Goal: Task Accomplishment & Management: Manage account settings

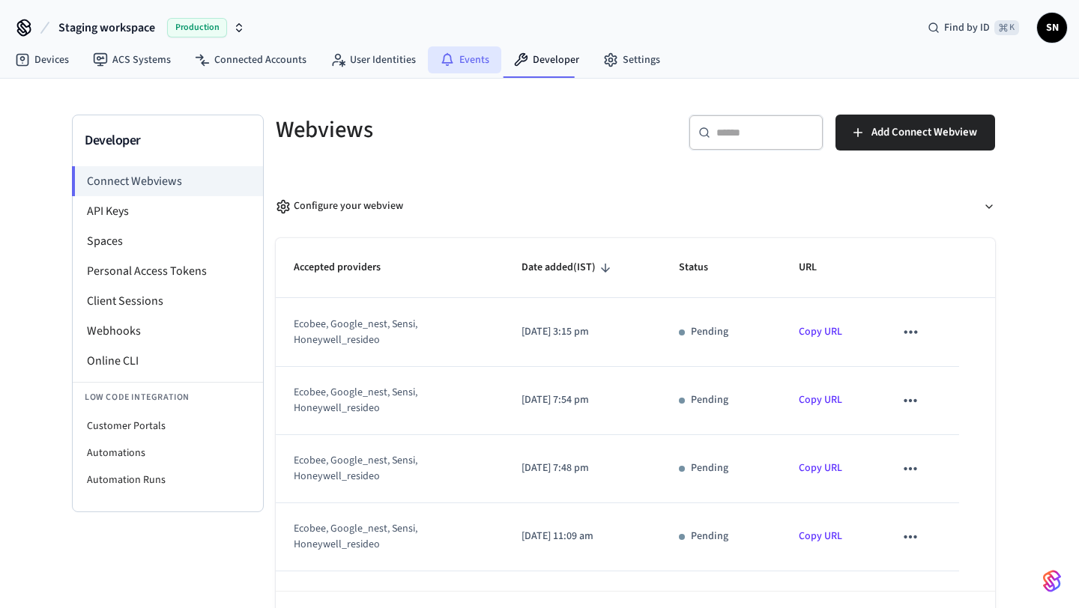
click at [467, 55] on link "Events" at bounding box center [464, 59] width 73 height 27
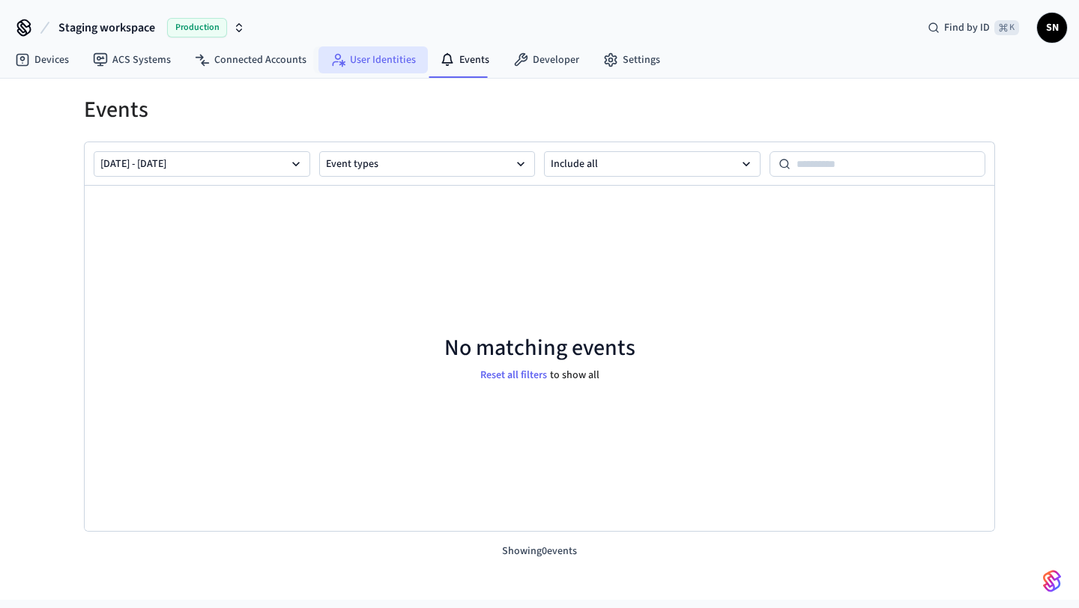
click at [369, 49] on link "User Identities" at bounding box center [372, 59] width 109 height 27
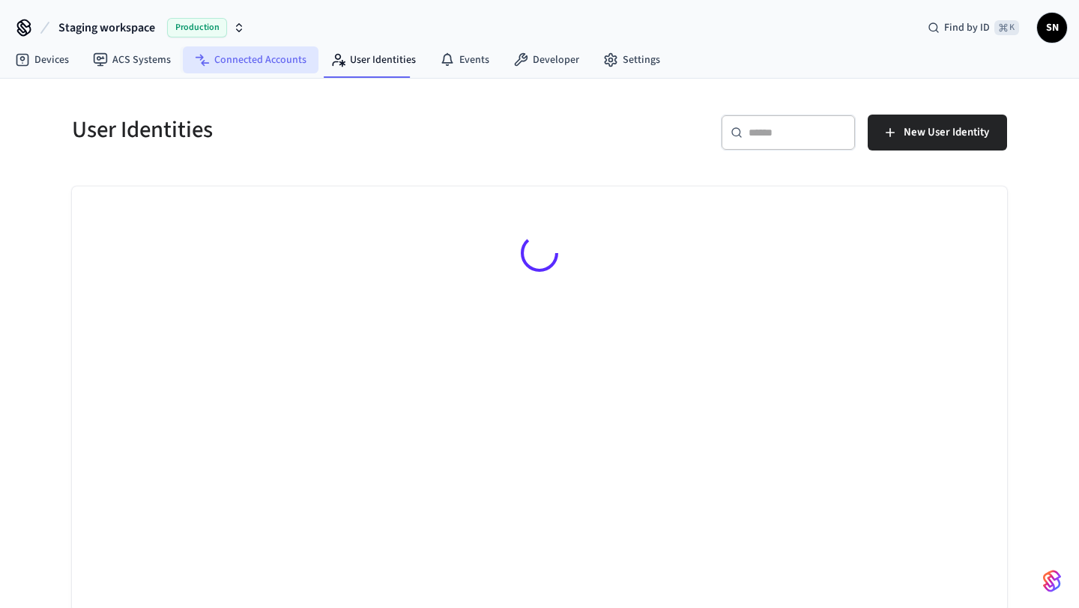
click at [243, 70] on link "Connected Accounts" at bounding box center [251, 59] width 136 height 27
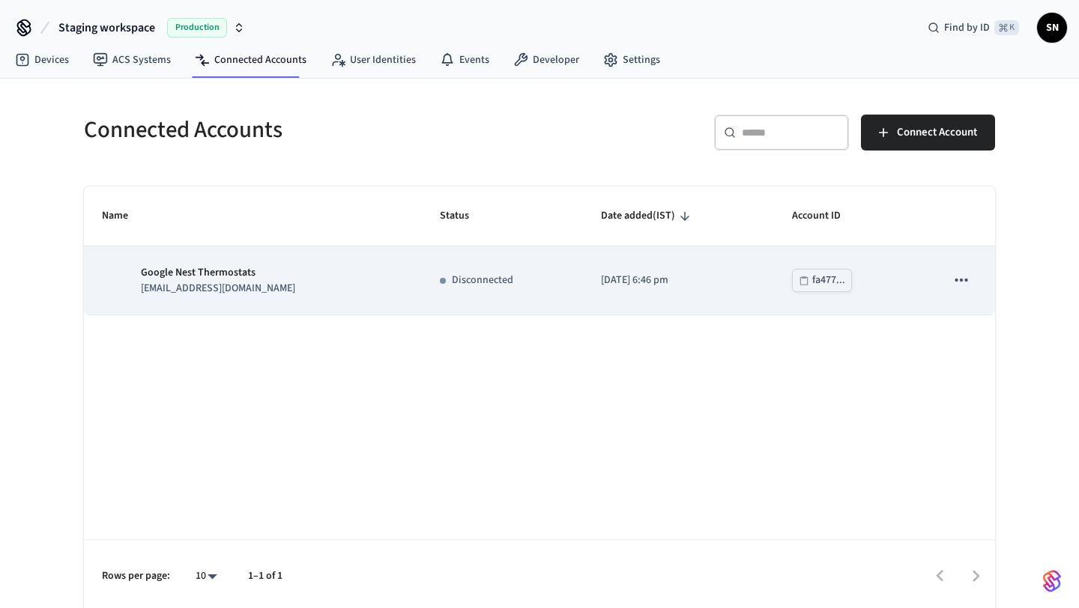
click at [173, 291] on p "[EMAIL_ADDRESS][DOMAIN_NAME]" at bounding box center [218, 289] width 154 height 16
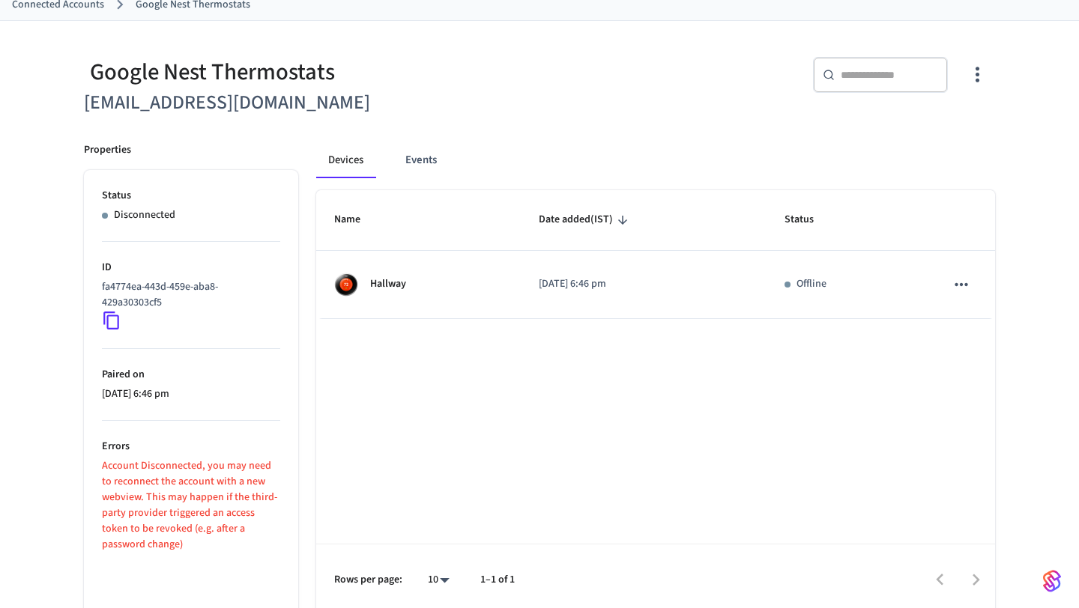
scroll to position [98, 0]
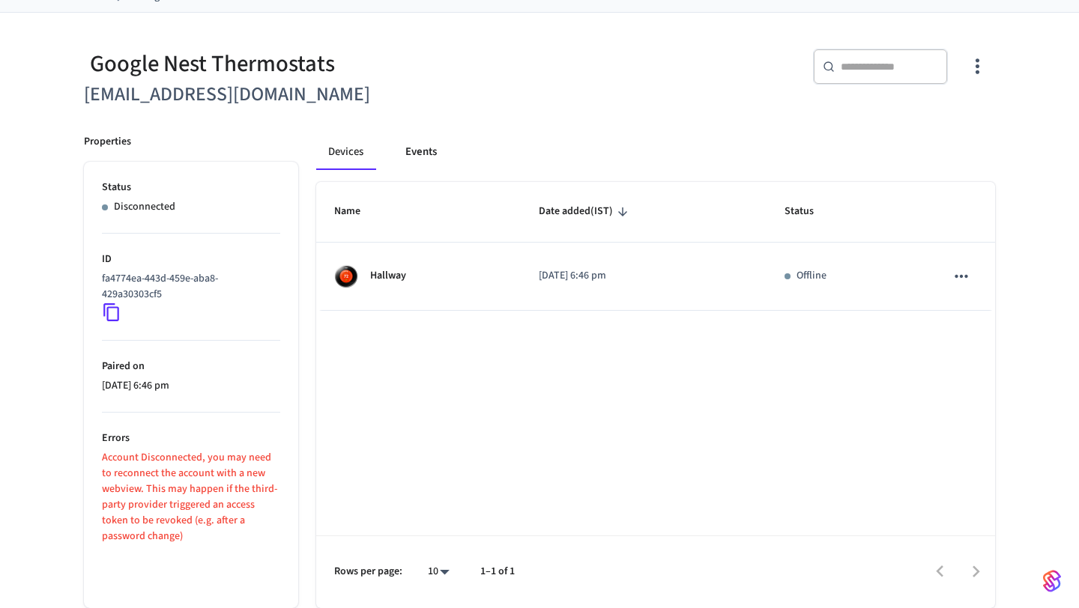
click at [425, 147] on button "Events" at bounding box center [420, 152] width 55 height 36
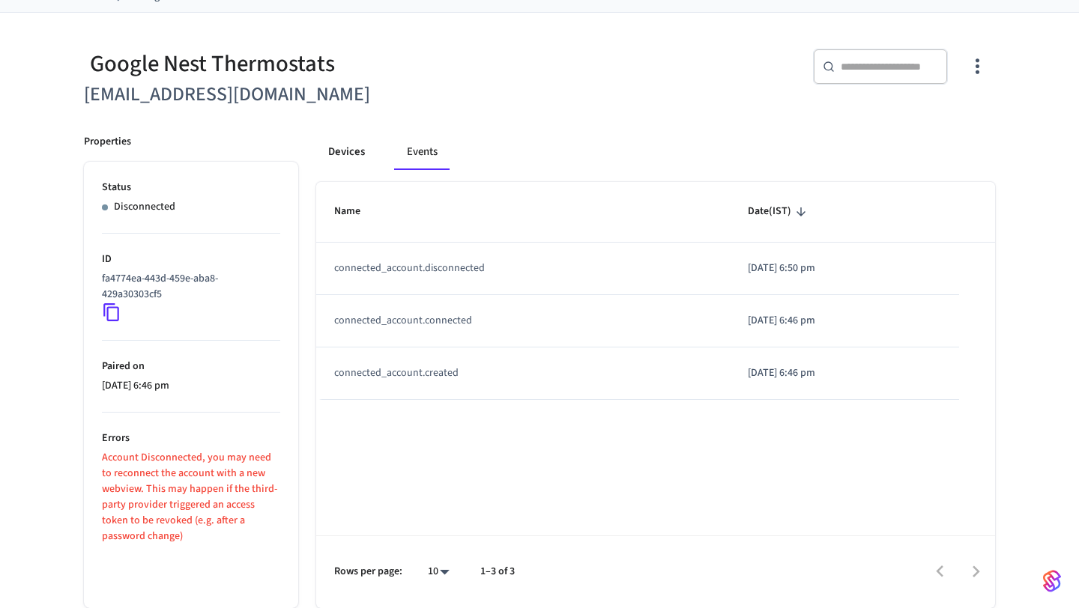
click at [351, 148] on button "Devices" at bounding box center [346, 152] width 61 height 36
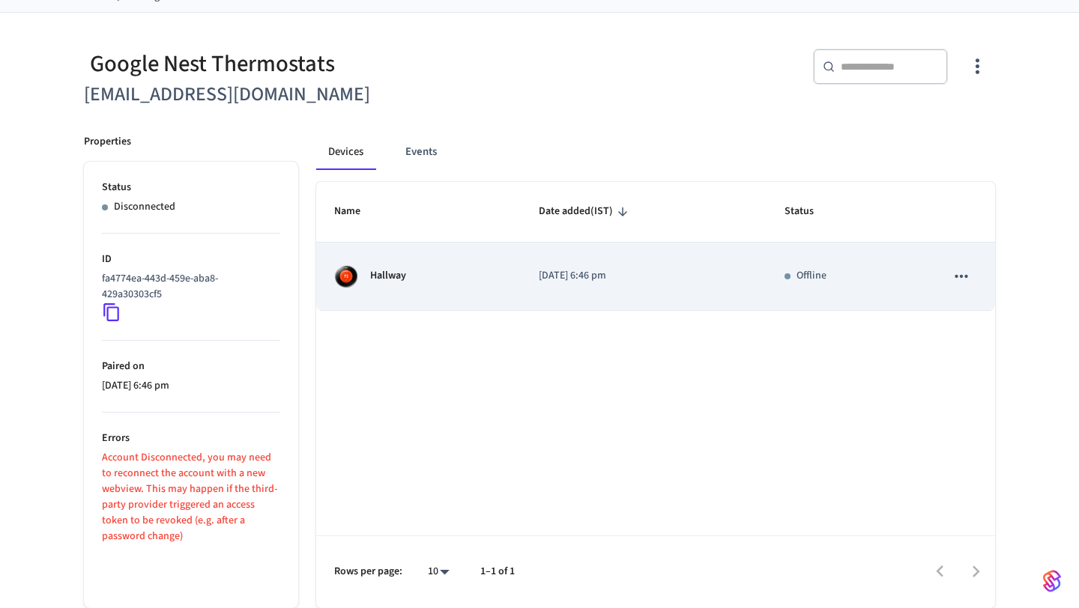
click at [970, 269] on icon "sticky table" at bounding box center [960, 276] width 19 height 19
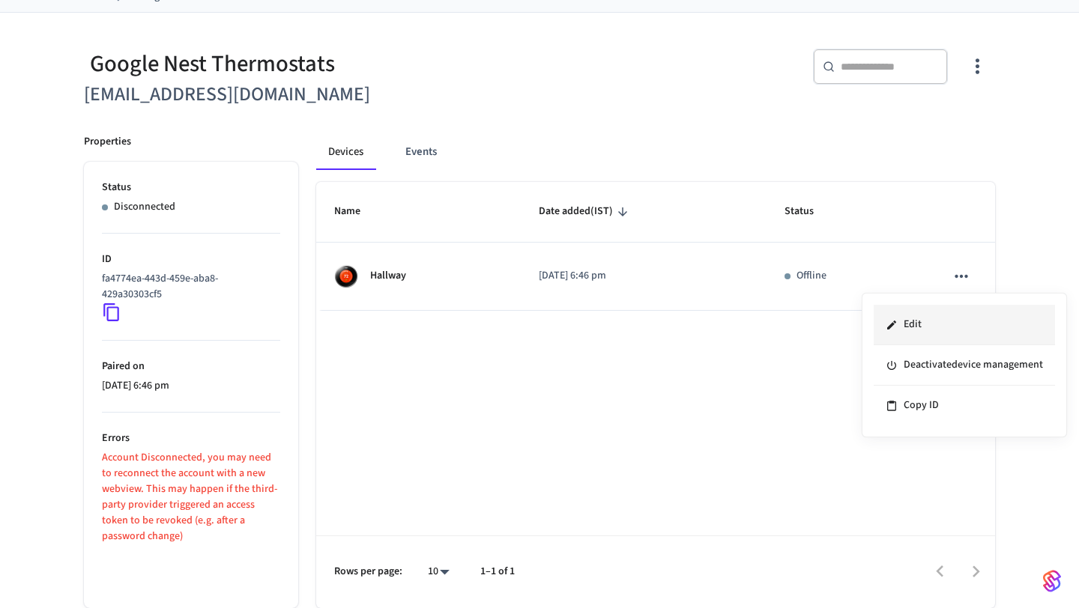
click at [940, 318] on li "Edit" at bounding box center [964, 325] width 181 height 40
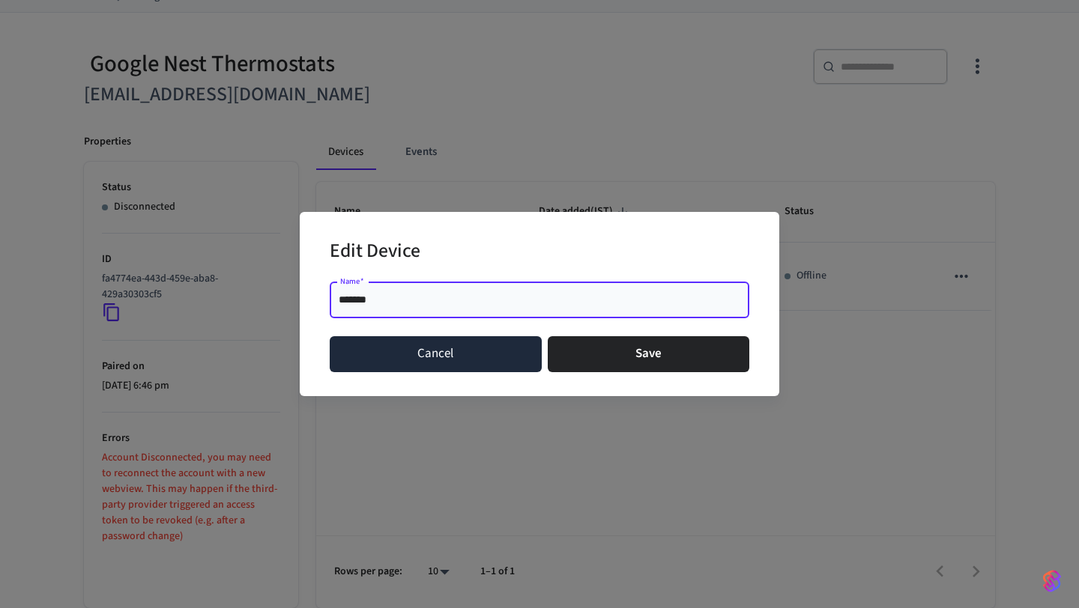
click at [435, 336] on button "Cancel" at bounding box center [436, 354] width 212 height 36
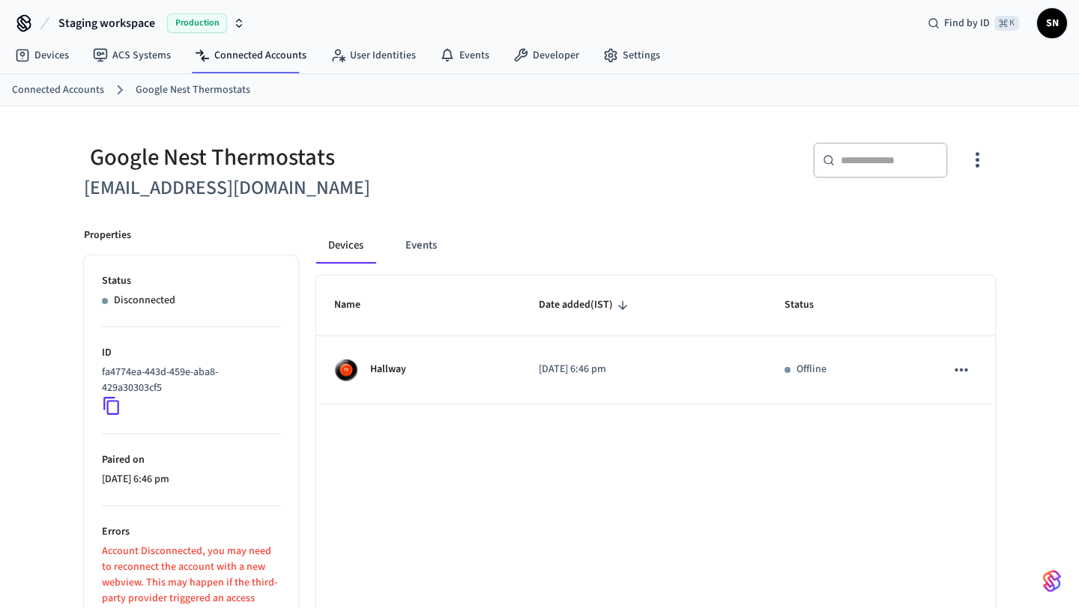
scroll to position [0, 0]
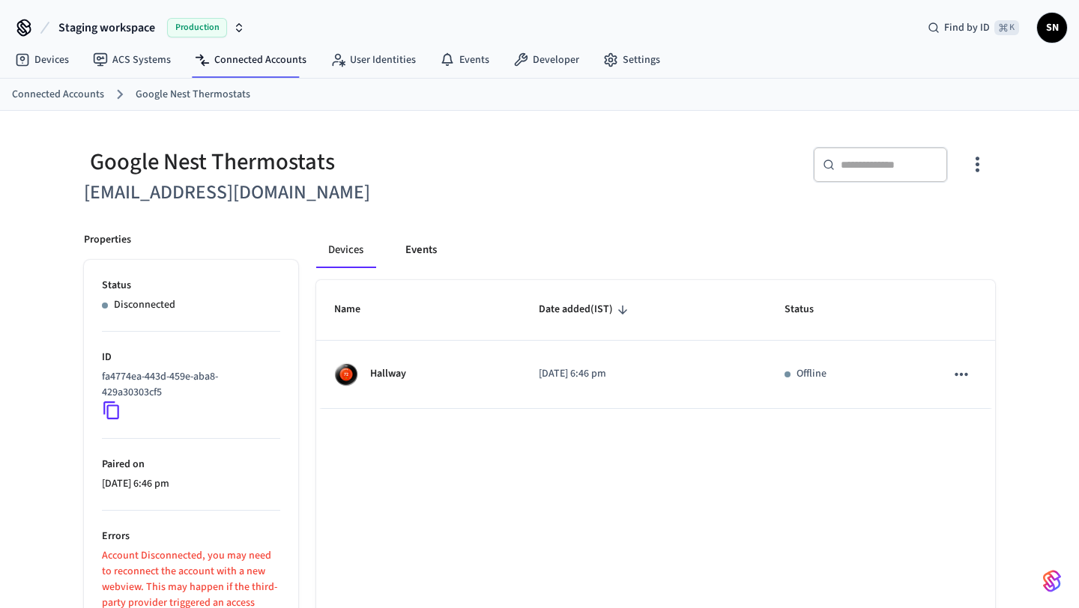
click at [435, 253] on button "Events" at bounding box center [420, 250] width 55 height 36
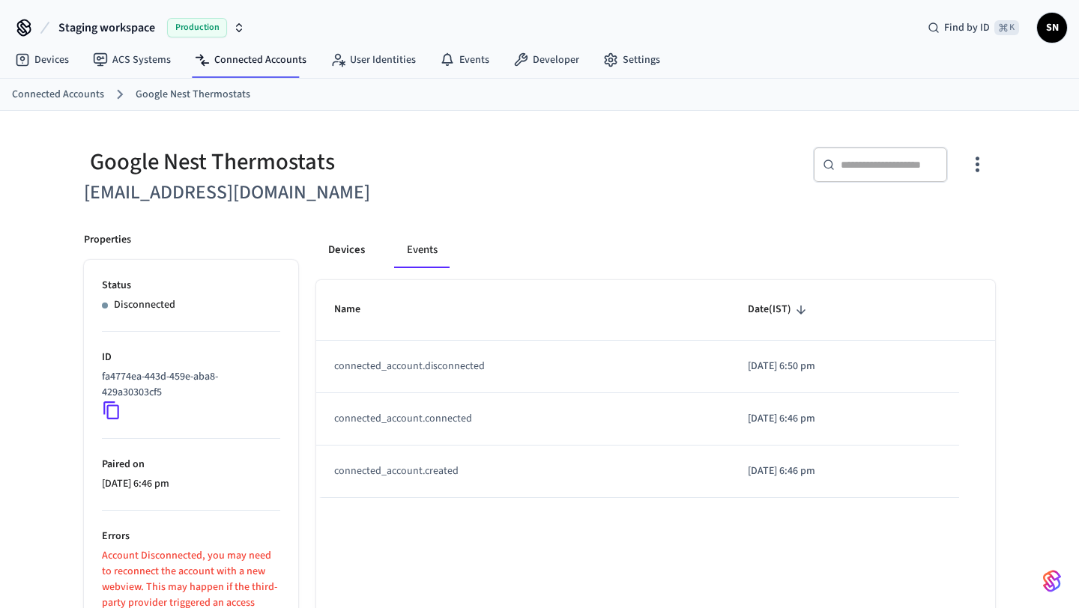
click at [360, 249] on button "Devices" at bounding box center [346, 250] width 61 height 36
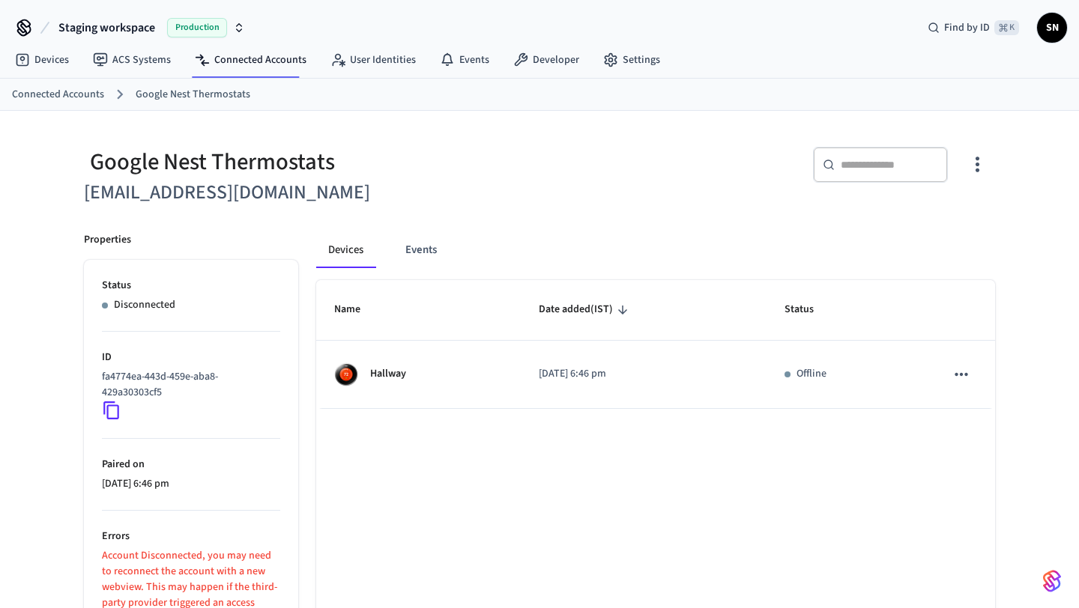
scroll to position [98, 0]
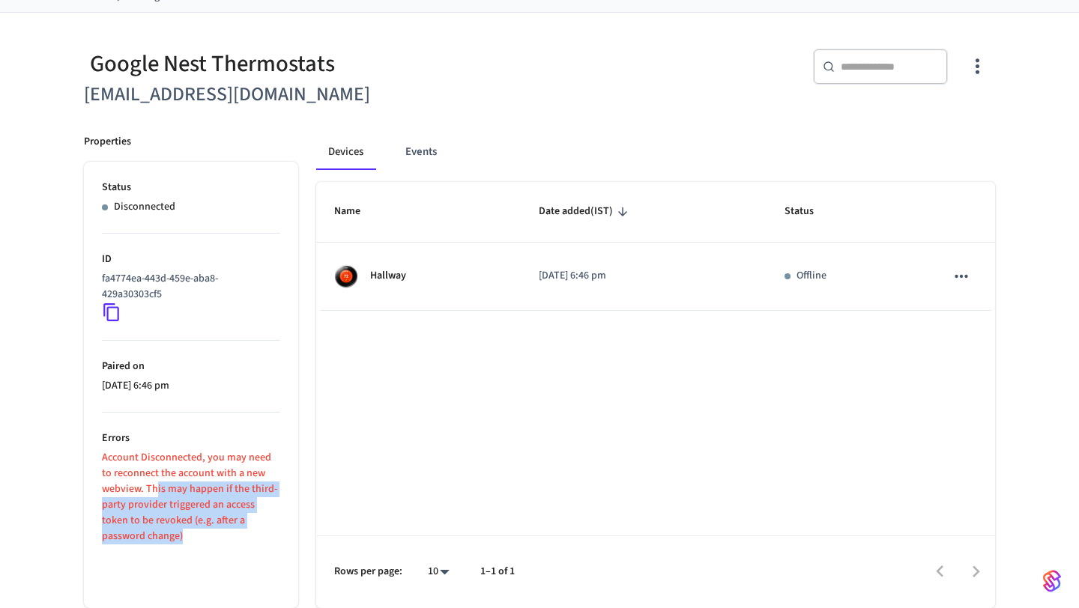
drag, startPoint x: 157, startPoint y: 487, endPoint x: 243, endPoint y: 539, distance: 100.5
click at [243, 539] on p "Account Disconnected, you may need to reconnect the account with a new webview.…" at bounding box center [191, 497] width 178 height 94
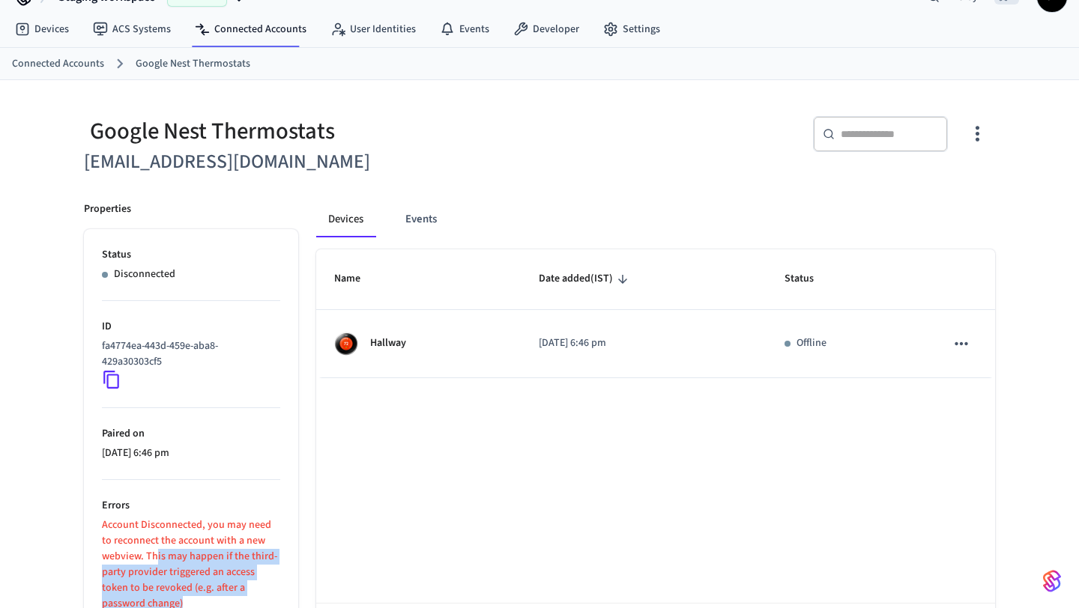
scroll to position [0, 0]
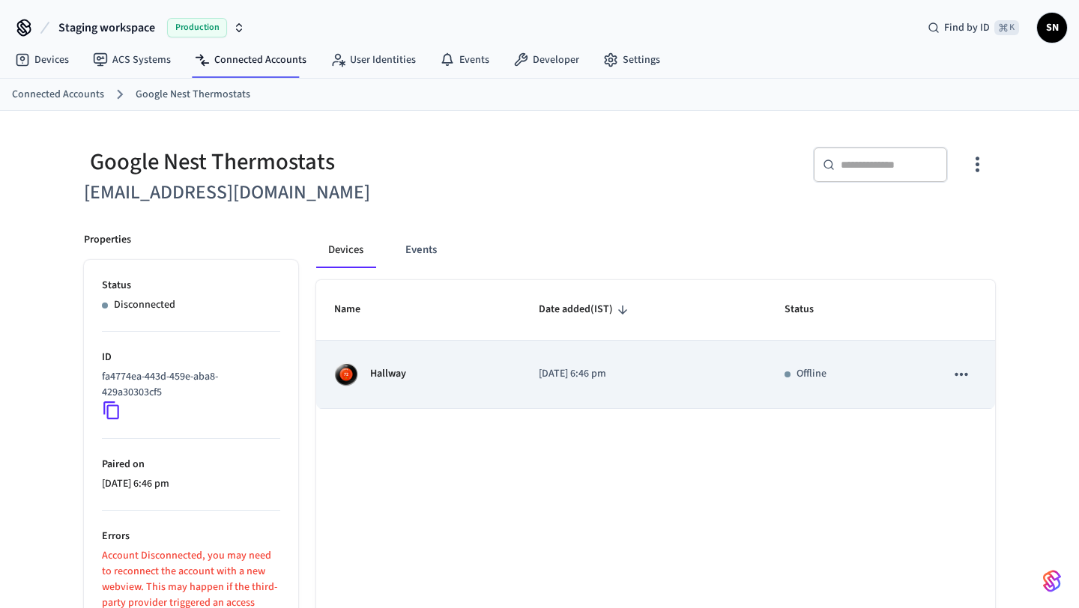
click at [372, 369] on p "Hallway" at bounding box center [388, 374] width 36 height 16
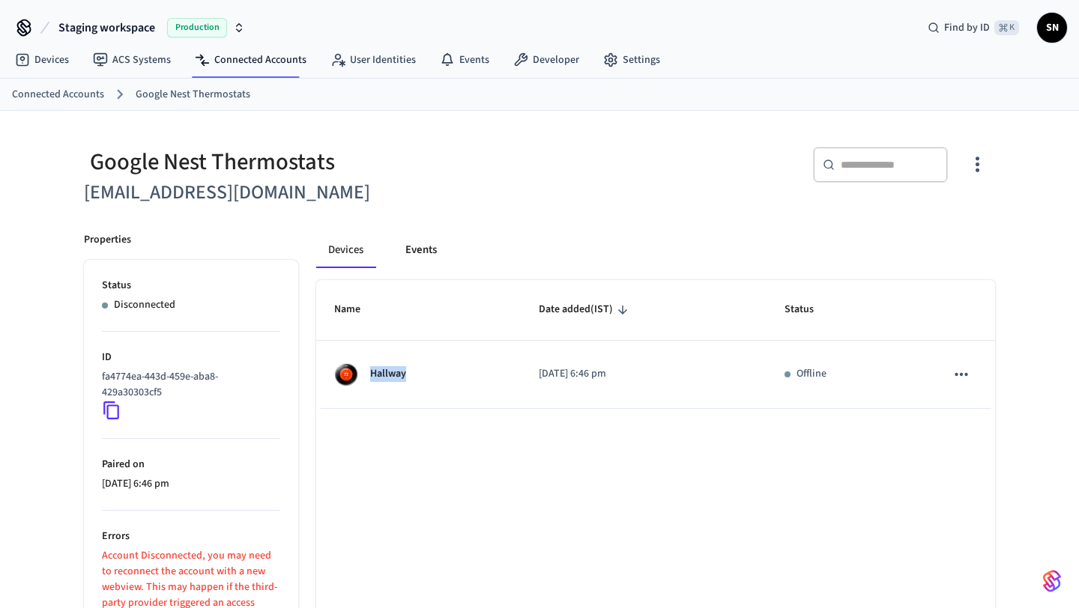
click at [415, 242] on button "Events" at bounding box center [420, 250] width 55 height 36
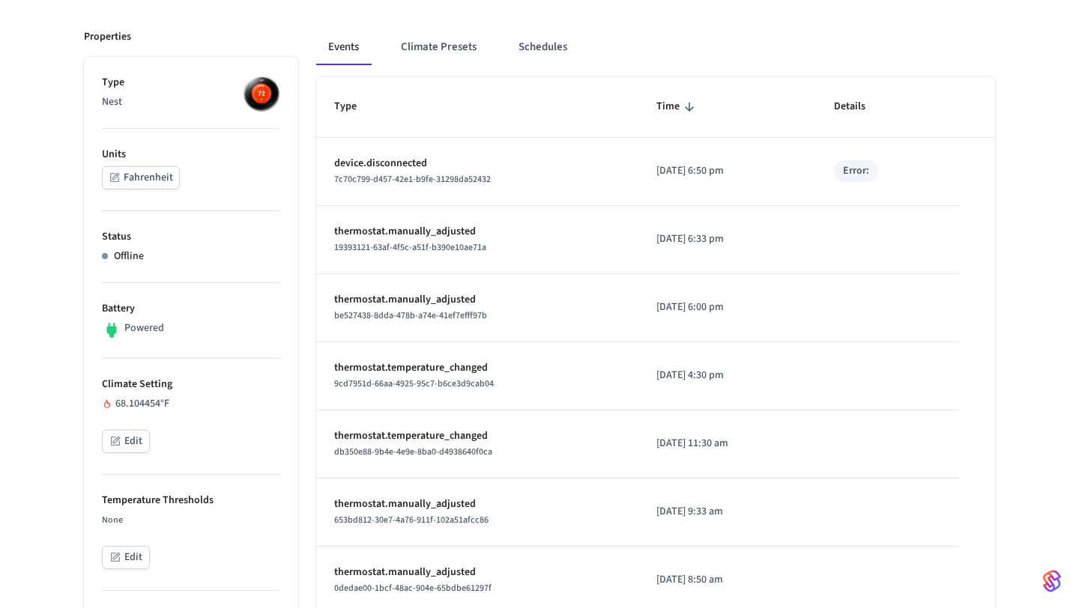
scroll to position [221, 0]
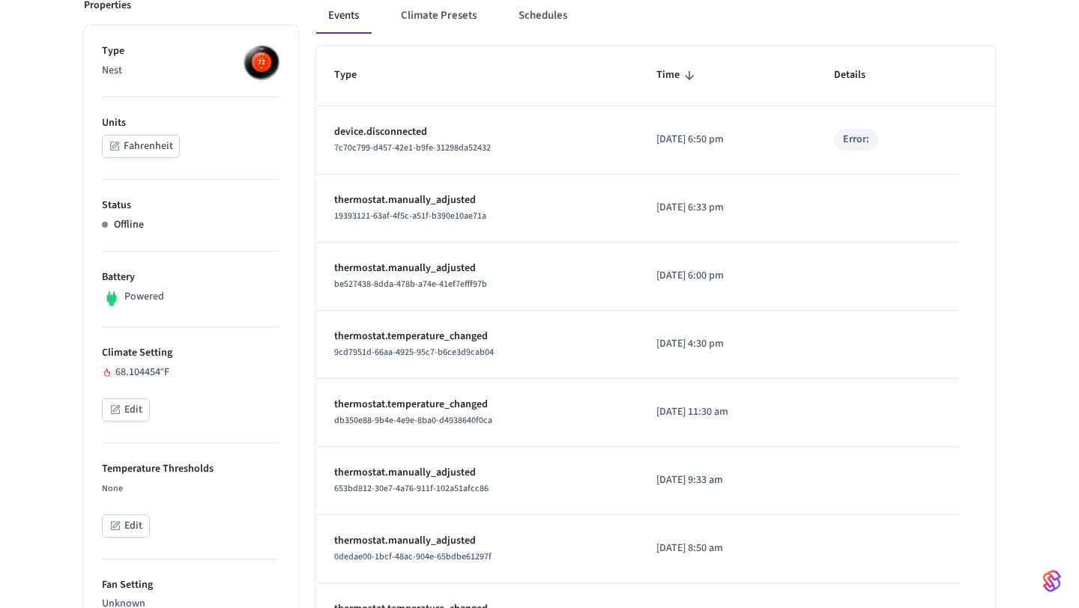
click at [127, 410] on button "Edit" at bounding box center [126, 410] width 48 height 23
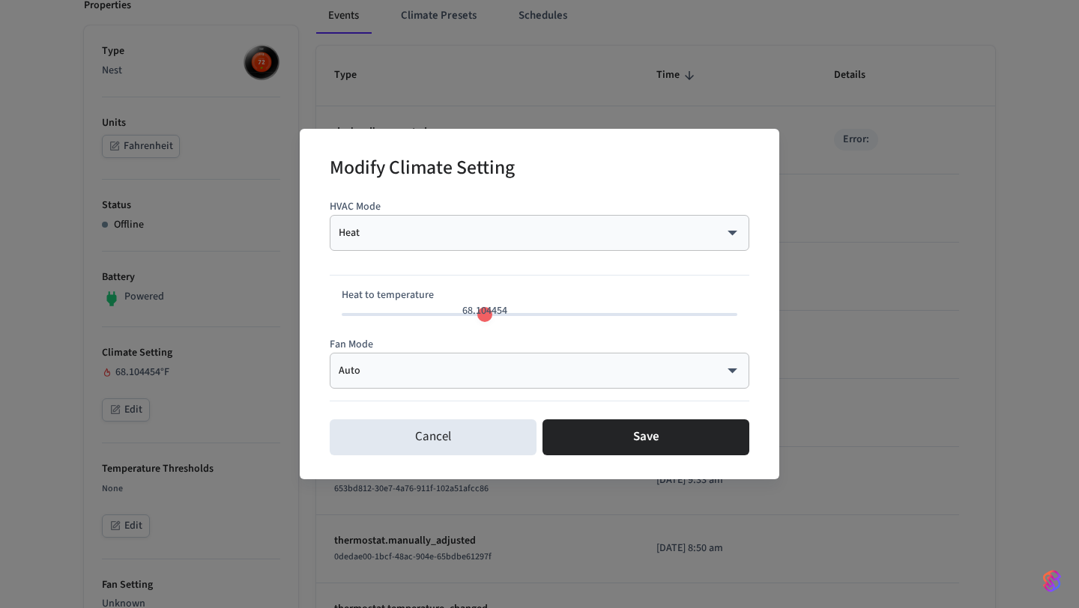
click at [412, 365] on body "Staging workspace Production Find by ID ⌘ K SN Devices ACS Systems Connected Ac…" at bounding box center [539, 617] width 1079 height 1677
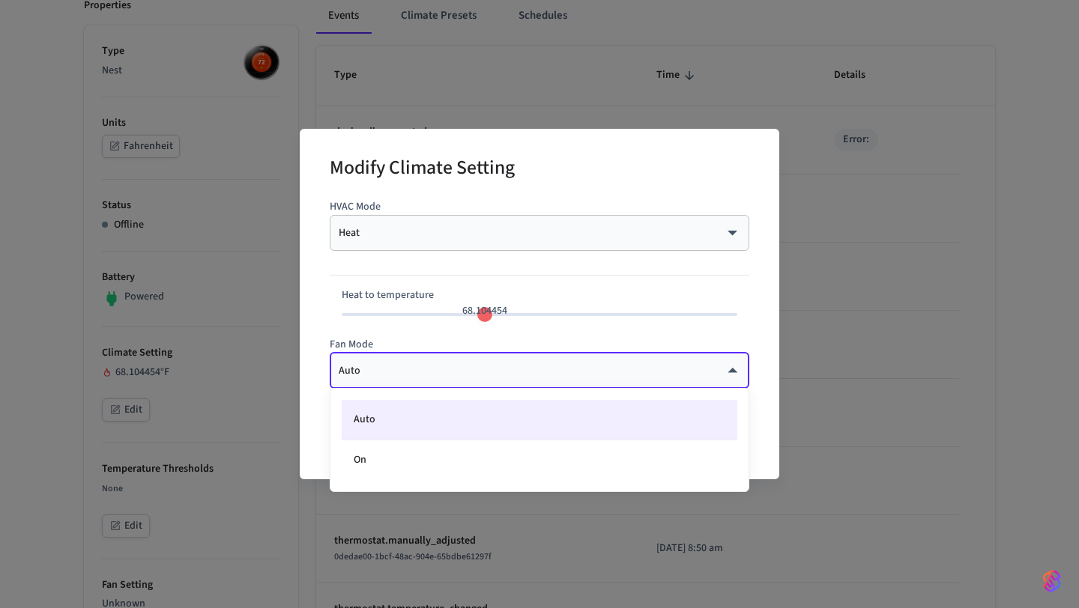
click at [327, 300] on div at bounding box center [539, 304] width 1079 height 608
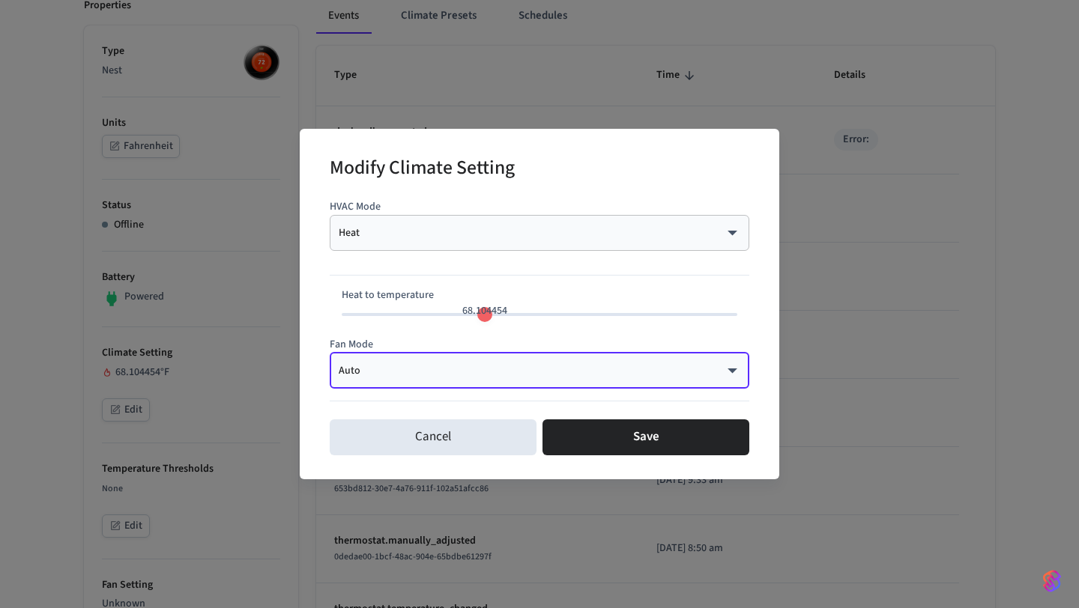
click at [376, 246] on div "Heat **** ​" at bounding box center [540, 233] width 420 height 36
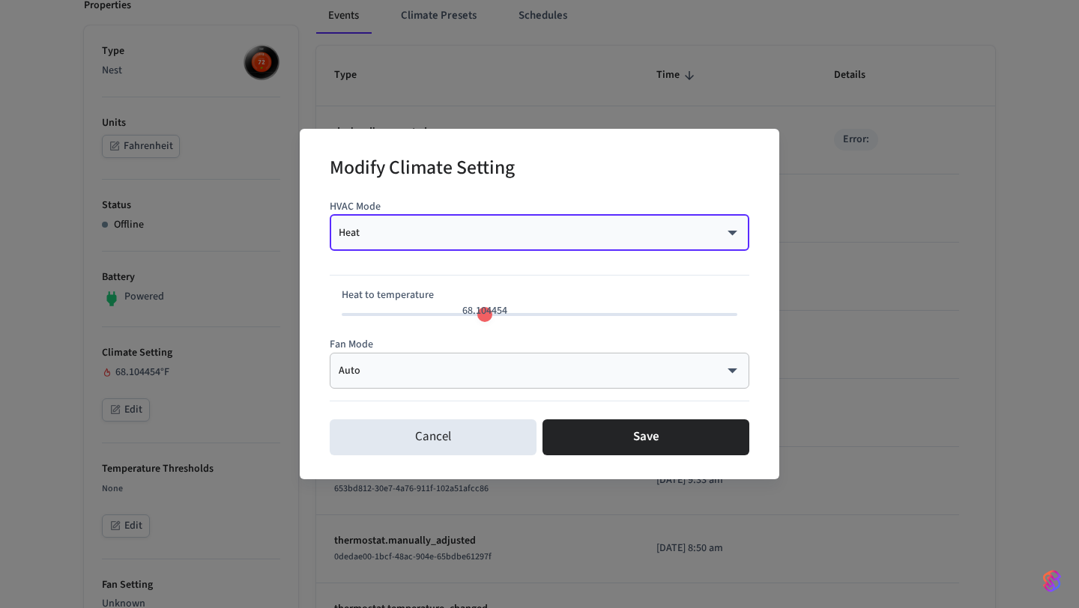
click at [386, 237] on body "Staging workspace Production Find by ID ⌘ K SN Devices ACS Systems Connected Ac…" at bounding box center [539, 617] width 1079 height 1677
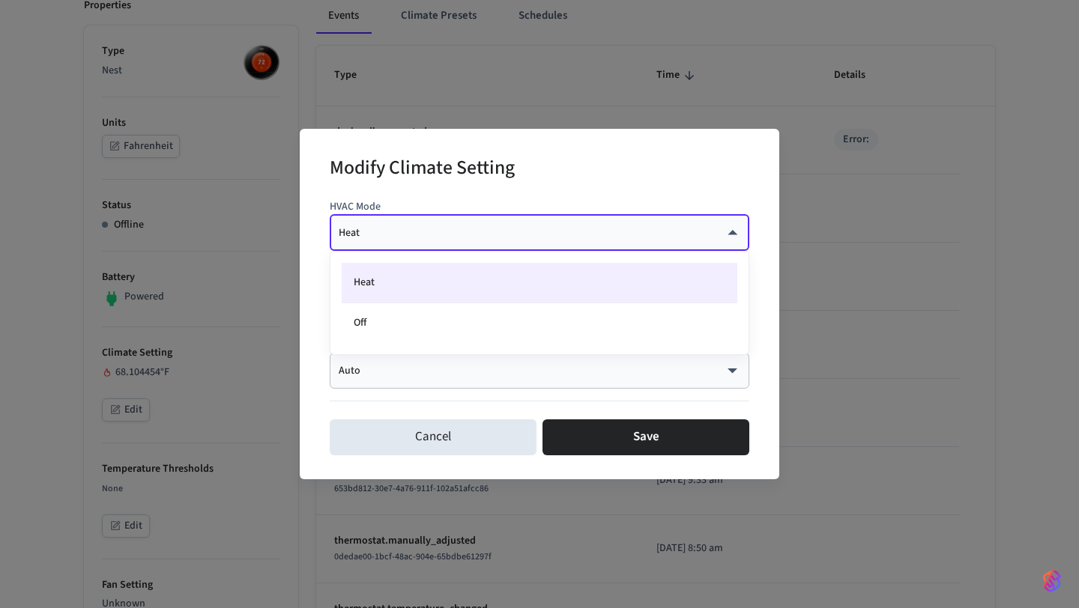
click at [444, 193] on div at bounding box center [539, 304] width 1079 height 608
click at [433, 228] on body "Staging workspace Production Find by ID ⌘ K SN Devices ACS Systems Connected Ac…" at bounding box center [539, 617] width 1079 height 1677
click at [447, 435] on div at bounding box center [539, 304] width 1079 height 608
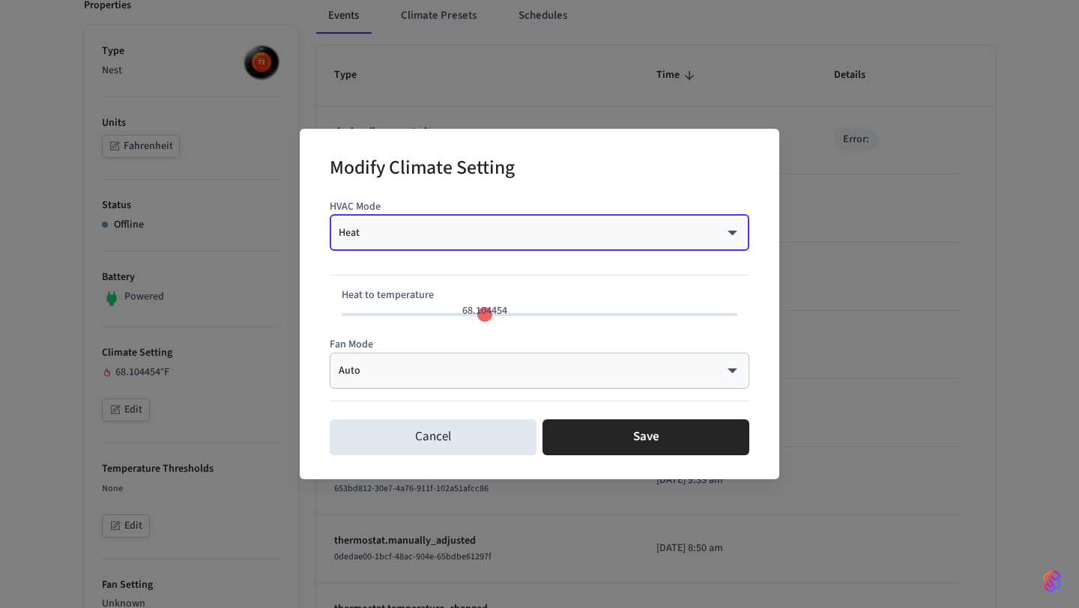
click at [447, 435] on button "Cancel" at bounding box center [433, 438] width 207 height 36
type input "**"
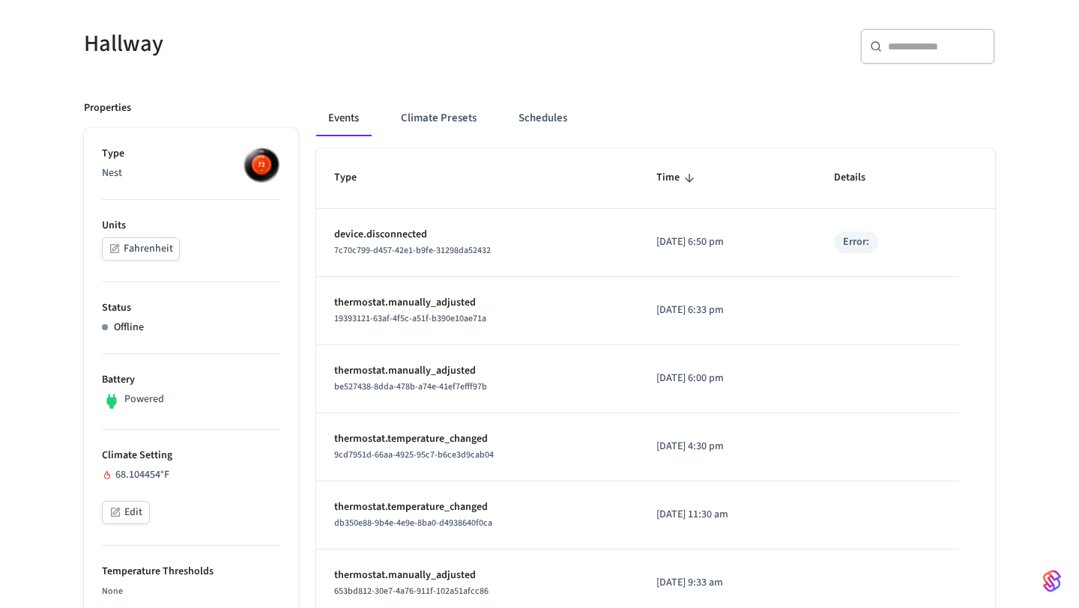
scroll to position [114, 0]
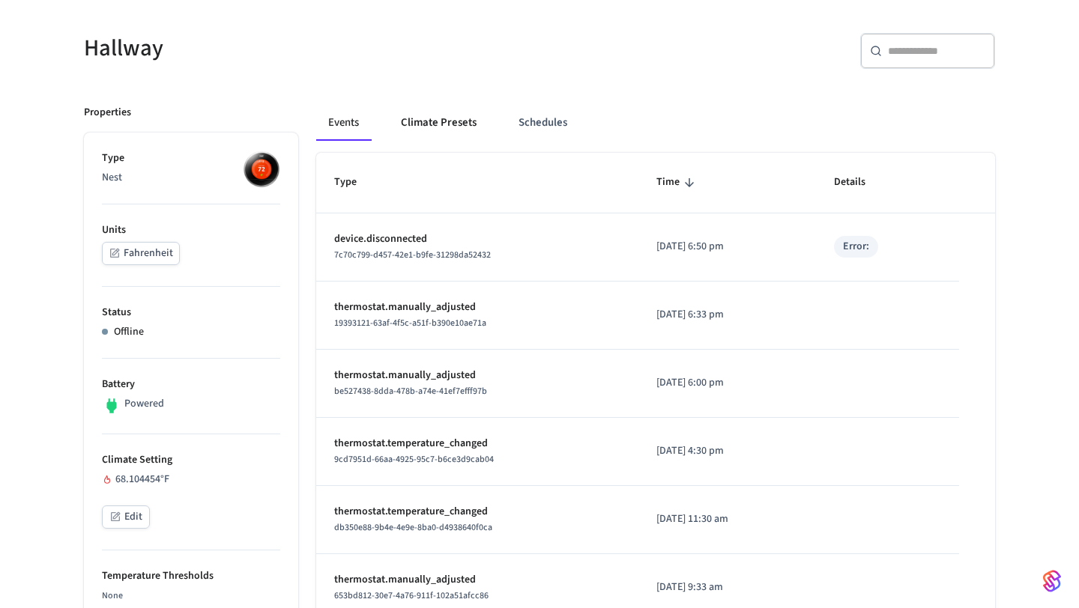
click at [441, 133] on button "Climate Presets" at bounding box center [439, 123] width 100 height 36
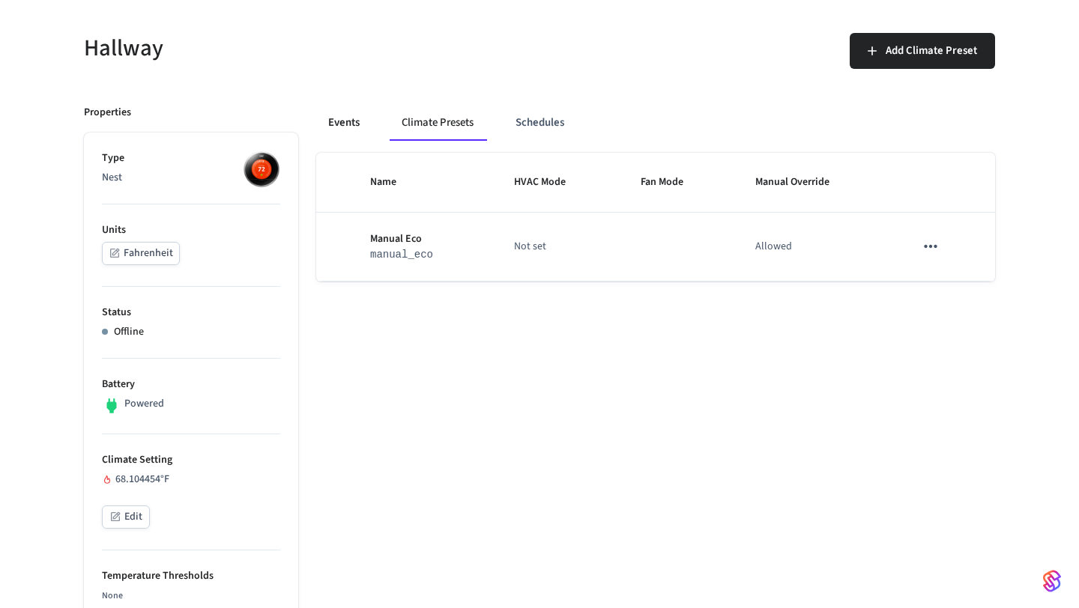
click at [363, 139] on button "Events" at bounding box center [343, 123] width 55 height 36
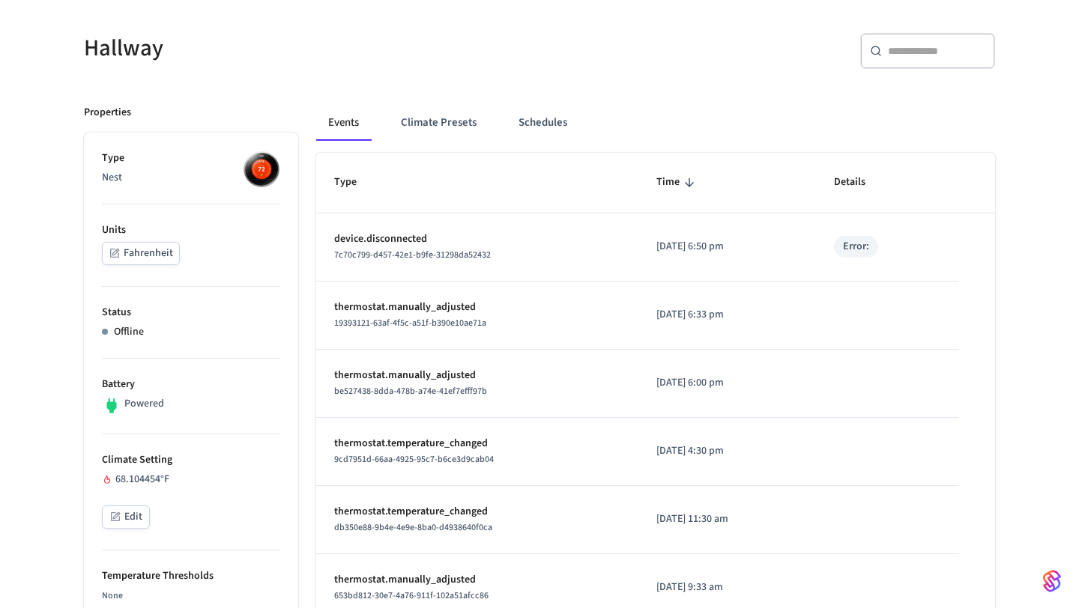
click at [130, 512] on button "Edit" at bounding box center [126, 517] width 48 height 23
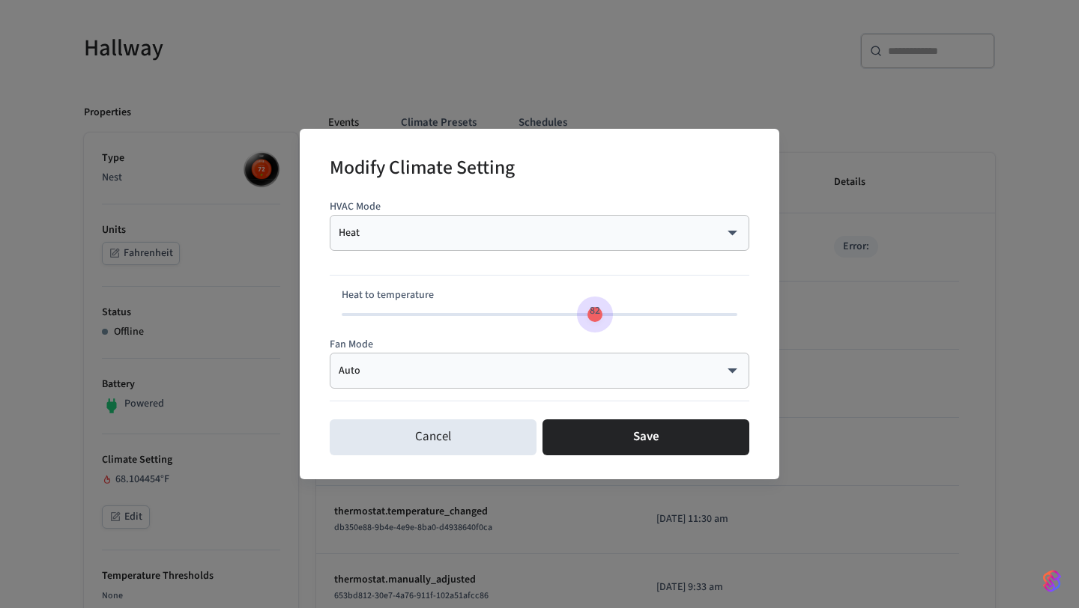
type input "**"
drag, startPoint x: 482, startPoint y: 314, endPoint x: 142, endPoint y: 242, distance: 347.7
click at [136, 239] on div "Modify Climate Setting HVAC Mode Heat **** ​ Heat to temperature 82 Fan Mode Au…" at bounding box center [539, 304] width 1079 height 608
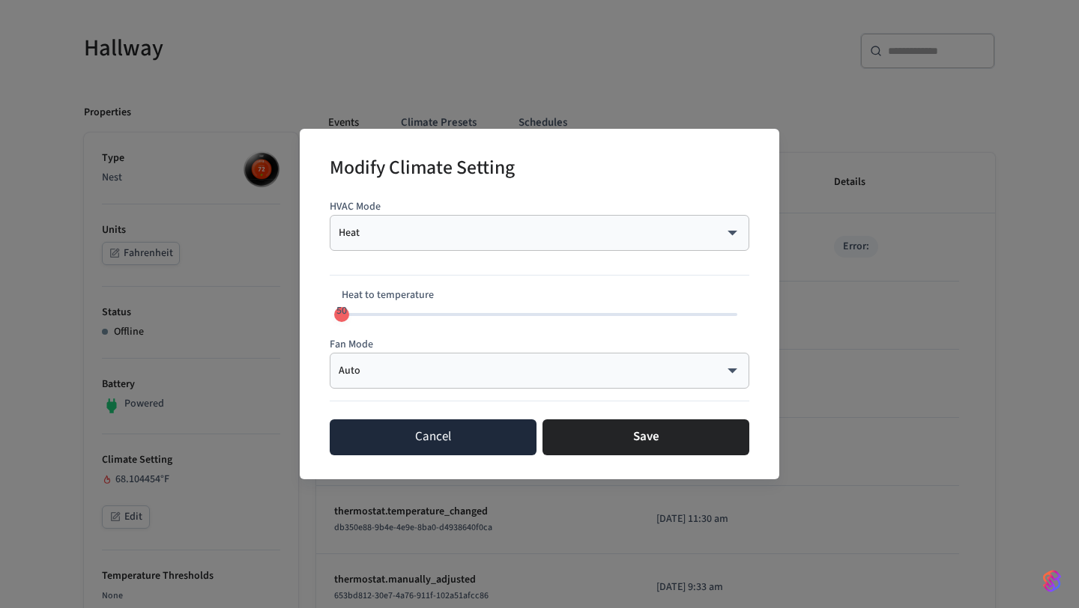
click at [374, 437] on button "Cancel" at bounding box center [433, 438] width 207 height 36
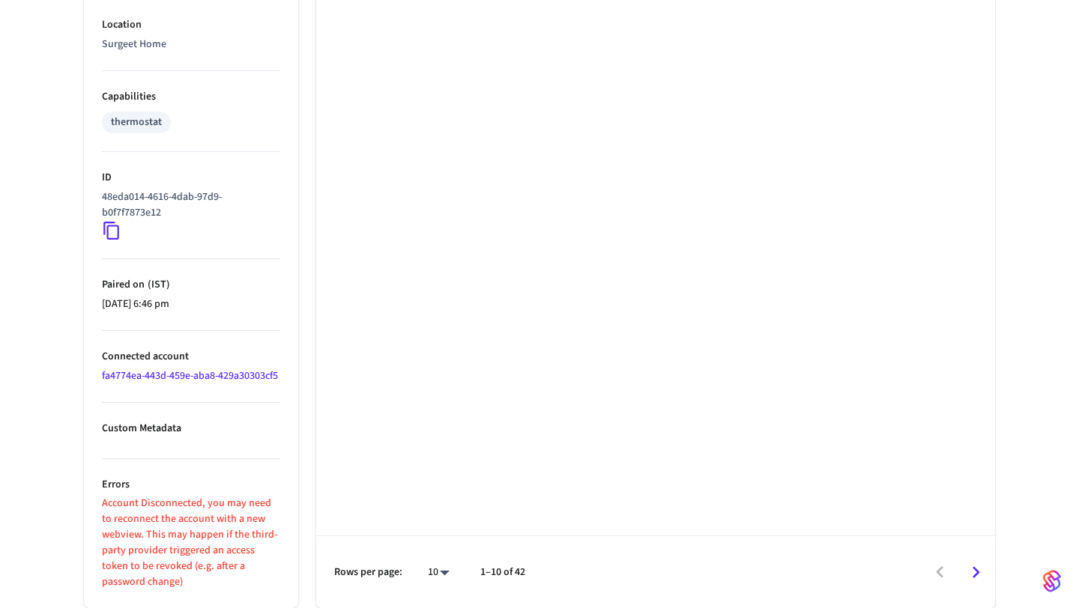
scroll to position [0, 0]
